Goal: Task Accomplishment & Management: Manage account settings

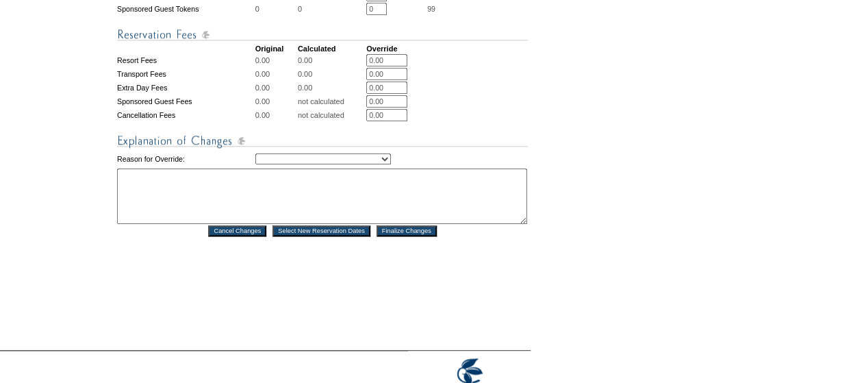
scroll to position [634, 0]
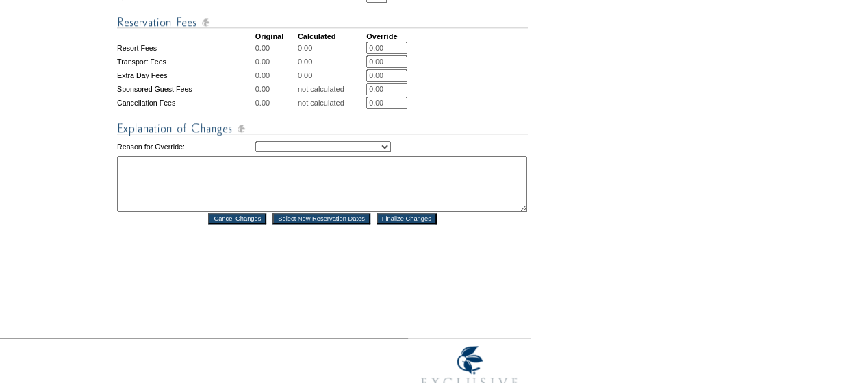
click at [281, 152] on select "Creating Continuous Stay Days Rebooked After Cancellation Editing Occupant Expe…" at bounding box center [323, 146] width 136 height 11
select select "1043"
click at [255, 152] on select "Creating Continuous Stay Days Rebooked After Cancellation Editing Occupant Expe…" at bounding box center [323, 146] width 136 height 11
click at [230, 209] on textarea at bounding box center [322, 183] width 410 height 55
type textarea "AS"
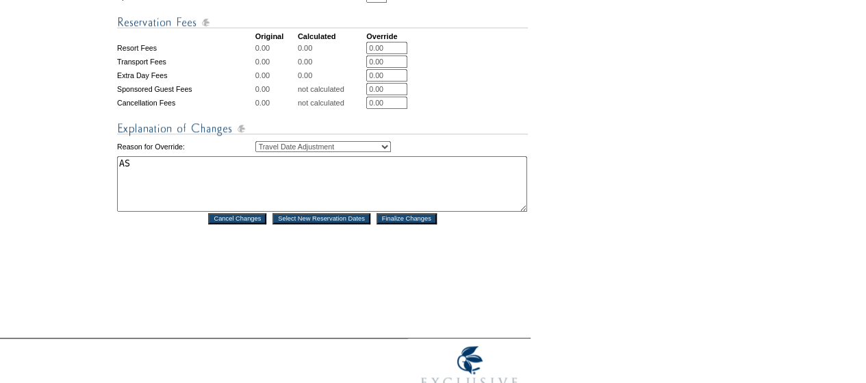
click at [426, 224] on input "Finalize Changes" at bounding box center [407, 218] width 60 height 11
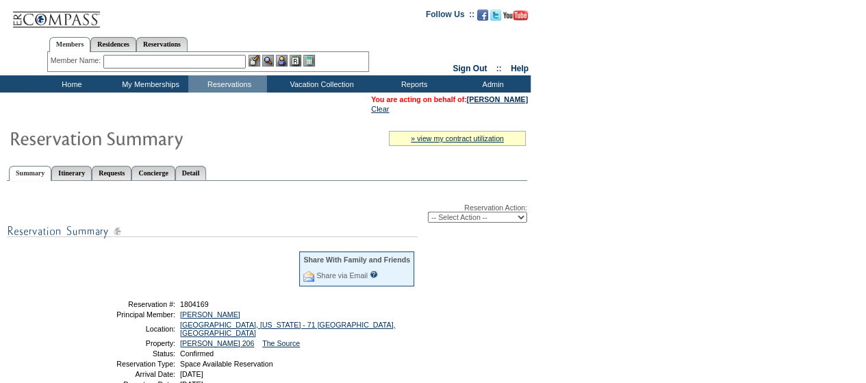
click at [148, 58] on input "text" at bounding box center [174, 62] width 142 height 14
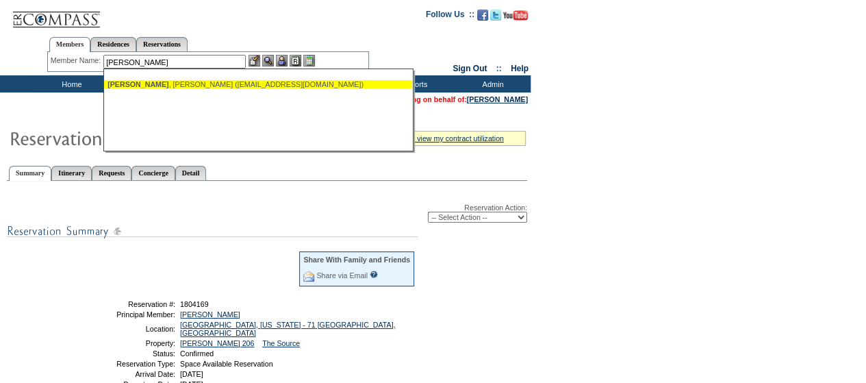
click at [145, 81] on div "Karges , Curt (curtdk@gmail.com)" at bounding box center [257, 84] width 301 height 8
type input "Karges, Curt (curtdk@gmail.com)"
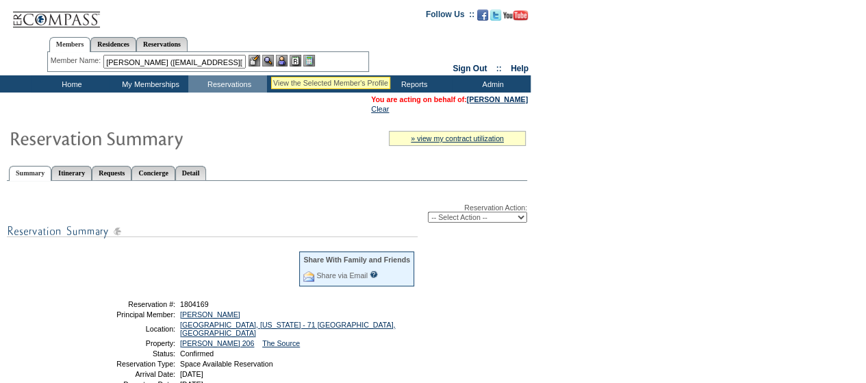
click at [271, 60] on img at bounding box center [268, 61] width 12 height 12
